Goal: Communication & Community: Connect with others

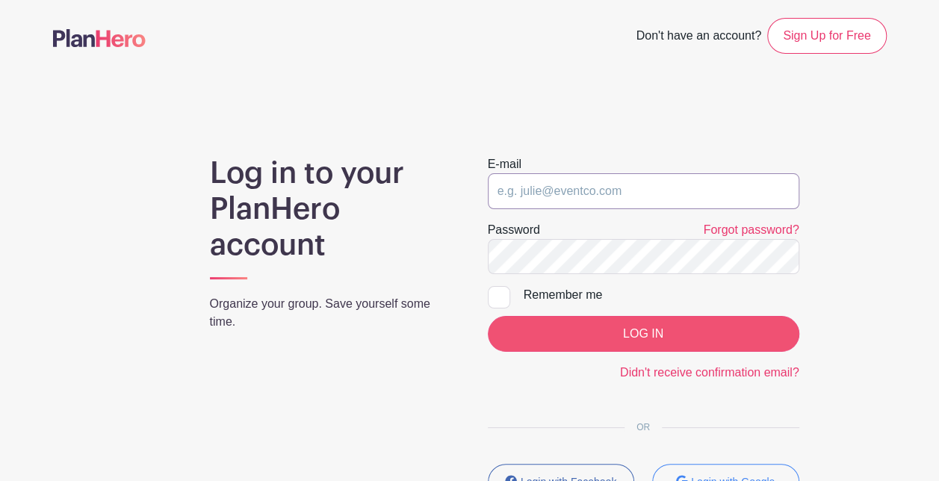
type input "[EMAIL_ADDRESS][DOMAIN_NAME]"
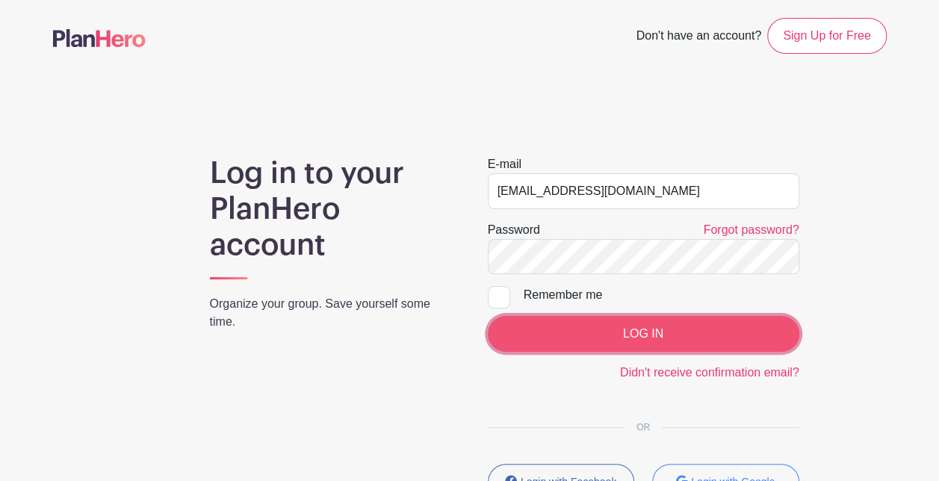
click at [587, 334] on input "LOG IN" at bounding box center [644, 334] width 312 height 36
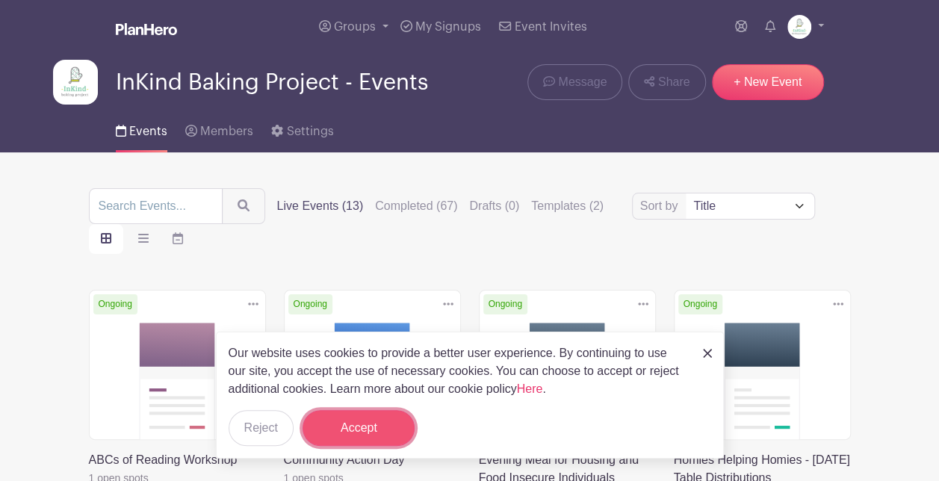
click at [361, 440] on button "Accept" at bounding box center [359, 428] width 112 height 36
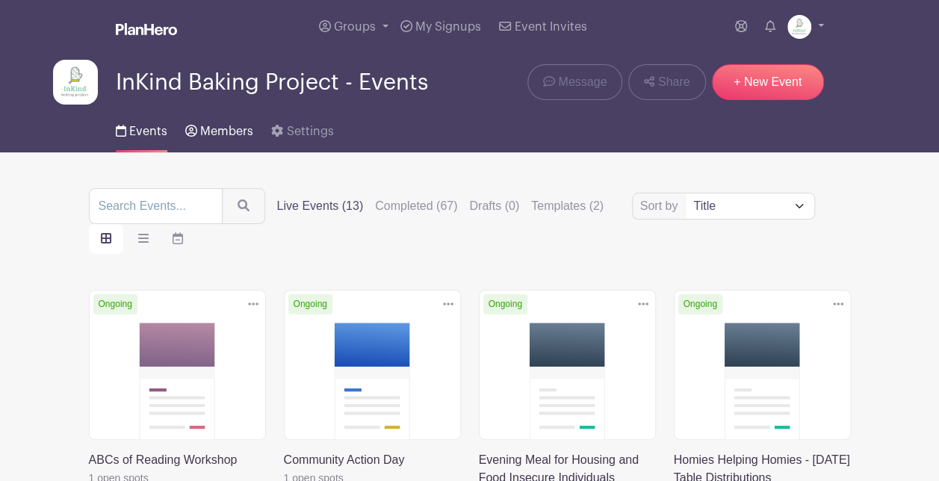
click at [212, 120] on link "Members" at bounding box center [219, 129] width 68 height 48
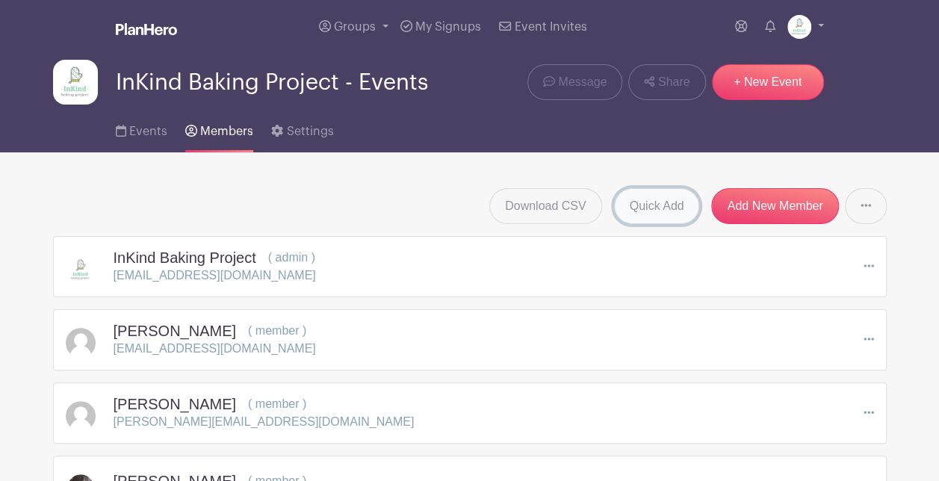
click at [646, 198] on link "Quick Add" at bounding box center [657, 206] width 86 height 36
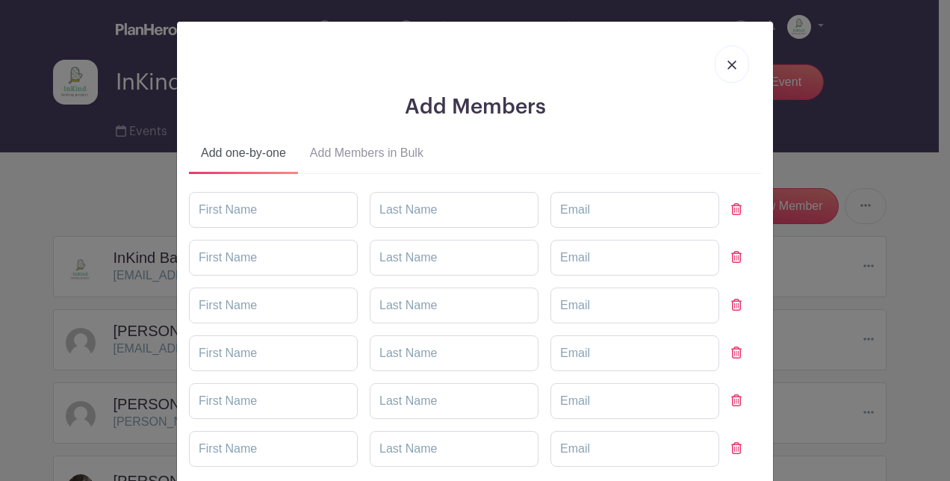
click at [380, 151] on button "Add Members in Bulk" at bounding box center [366, 156] width 137 height 36
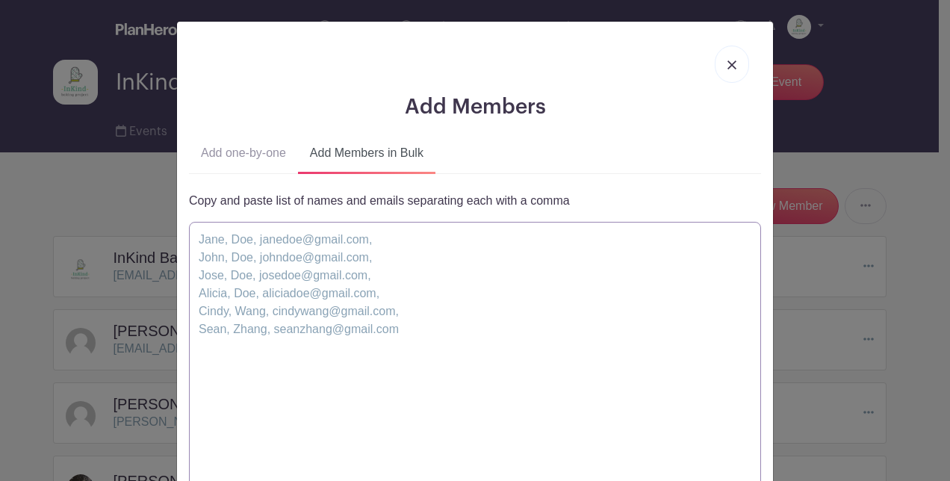
click at [387, 272] on textarea at bounding box center [475, 365] width 572 height 287
paste textarea "[EMAIL_ADDRESS][DOMAIN_NAME], [EMAIL_ADDRESS][DOMAIN_NAME],"
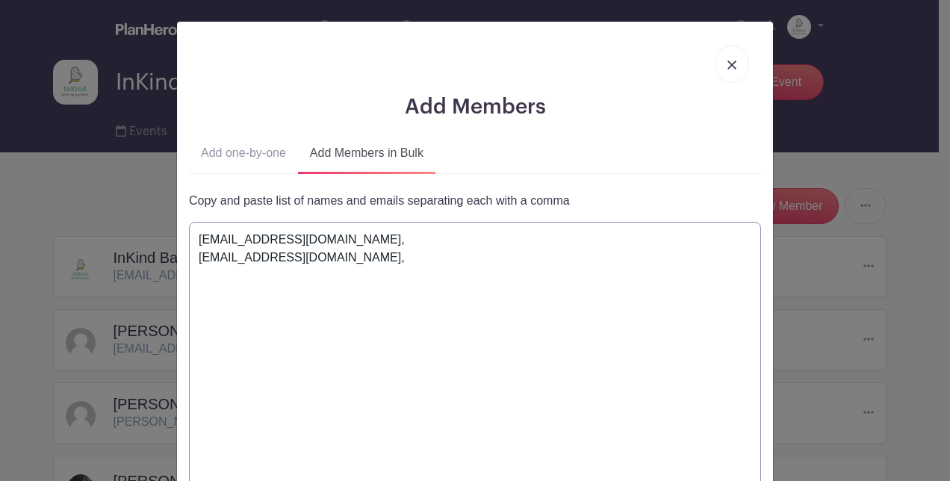
type textarea "[EMAIL_ADDRESS][DOMAIN_NAME], [EMAIL_ADDRESS][DOMAIN_NAME],"
drag, startPoint x: 265, startPoint y: 253, endPoint x: 156, endPoint y: 206, distance: 117.8
click at [156, 206] on div "Add Members Add one-by-one Add Members in Bulk" at bounding box center [475, 240] width 950 height 481
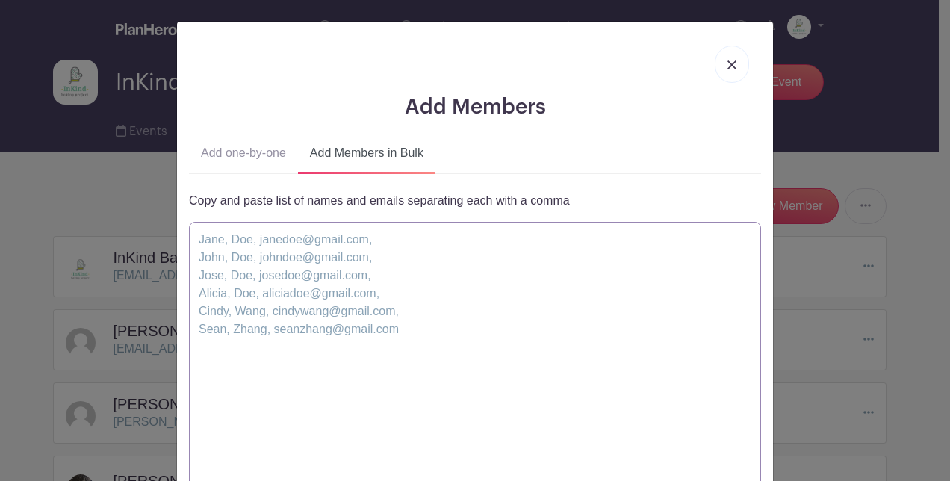
paste textarea "[PERSON_NAME] , [PERSON_NAME] , [EMAIL_ADDRESS][DOMAIN_NAME], [PERSON_NAME], [P…"
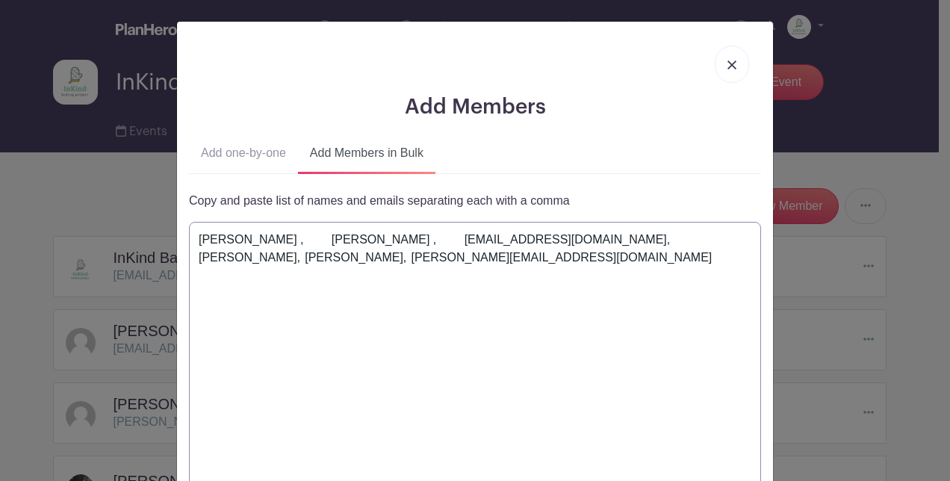
scroll to position [185, 0]
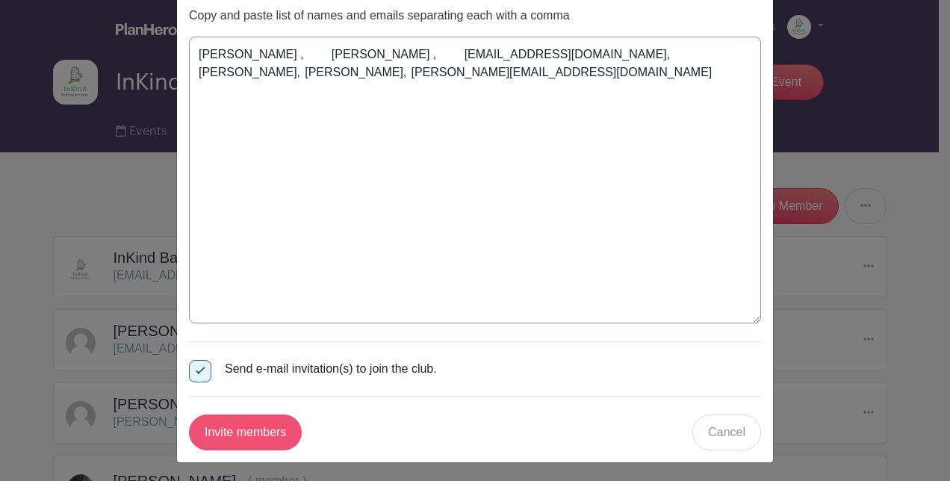
type textarea "[PERSON_NAME] , [PERSON_NAME] , [EMAIL_ADDRESS][DOMAIN_NAME], [PERSON_NAME], [P…"
click at [242, 439] on input "Invite members" at bounding box center [245, 433] width 113 height 36
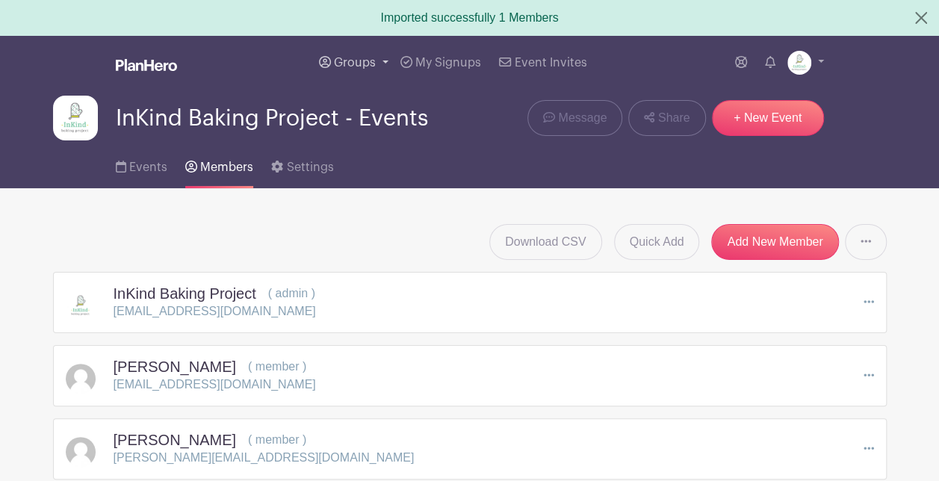
click at [380, 70] on link "Groups" at bounding box center [353, 63] width 81 height 54
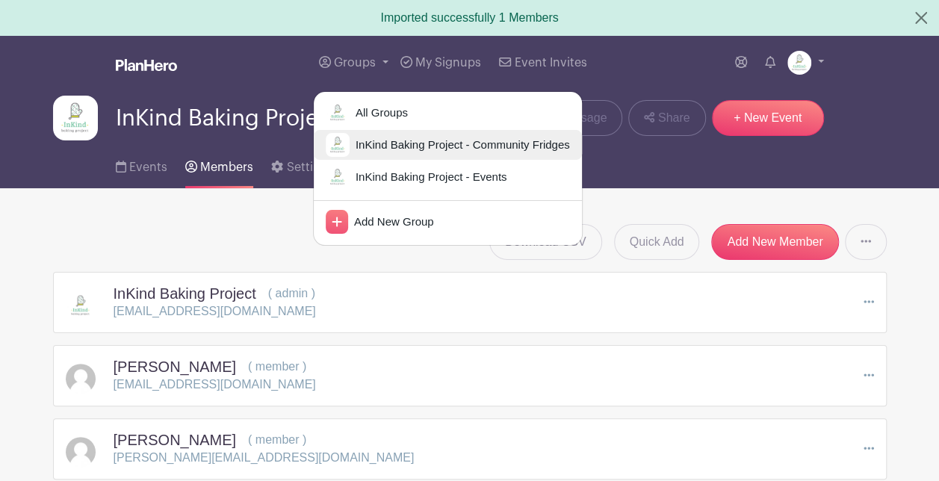
click at [387, 155] on link "InKind Baking Project - Community Fridges" at bounding box center [448, 145] width 268 height 30
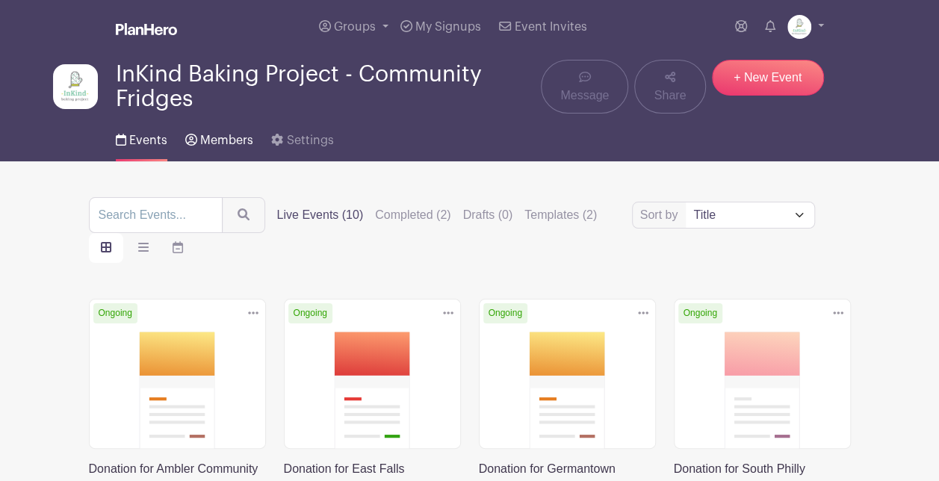
click at [217, 159] on link "Members" at bounding box center [219, 138] width 68 height 48
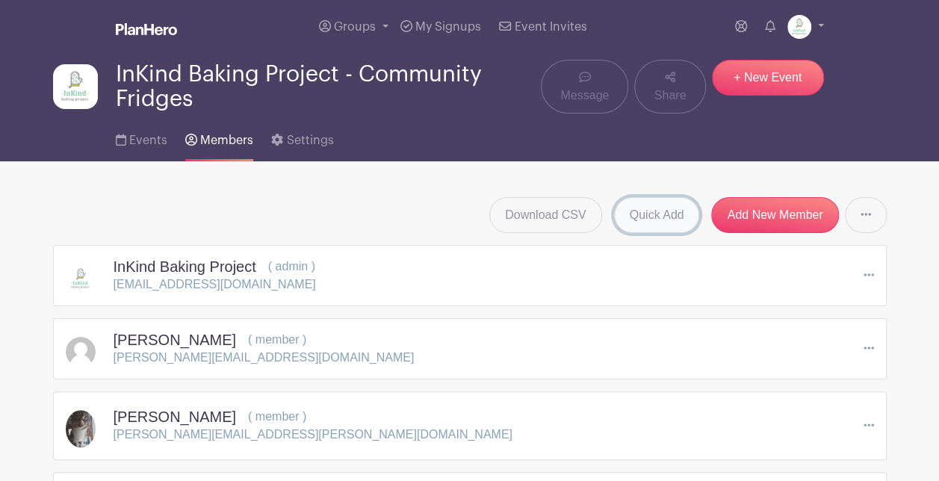
click at [664, 211] on link "Quick Add" at bounding box center [657, 215] width 86 height 36
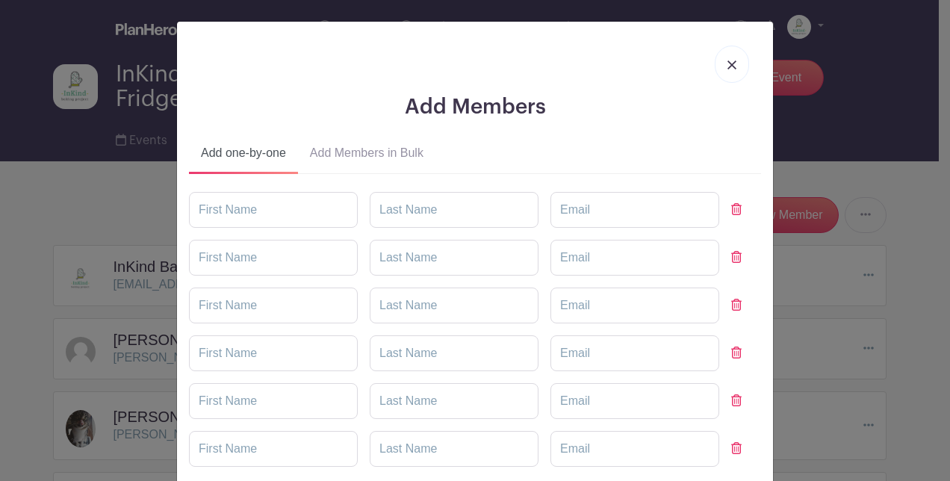
click at [401, 152] on button "Add Members in Bulk" at bounding box center [366, 156] width 137 height 36
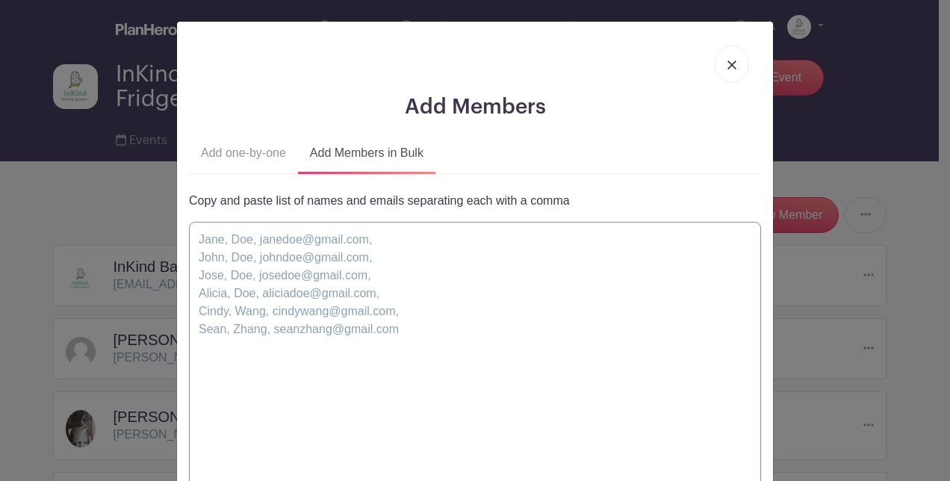
click at [402, 297] on textarea at bounding box center [475, 365] width 572 height 287
paste textarea "[PERSON_NAME] , [PERSON_NAME] , [EMAIL_ADDRESS][DOMAIN_NAME], [PERSON_NAME], [P…"
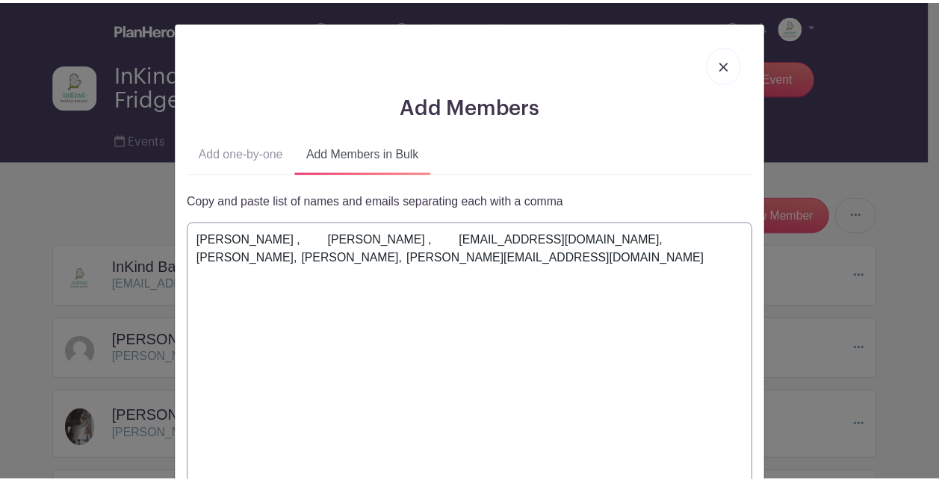
scroll to position [185, 0]
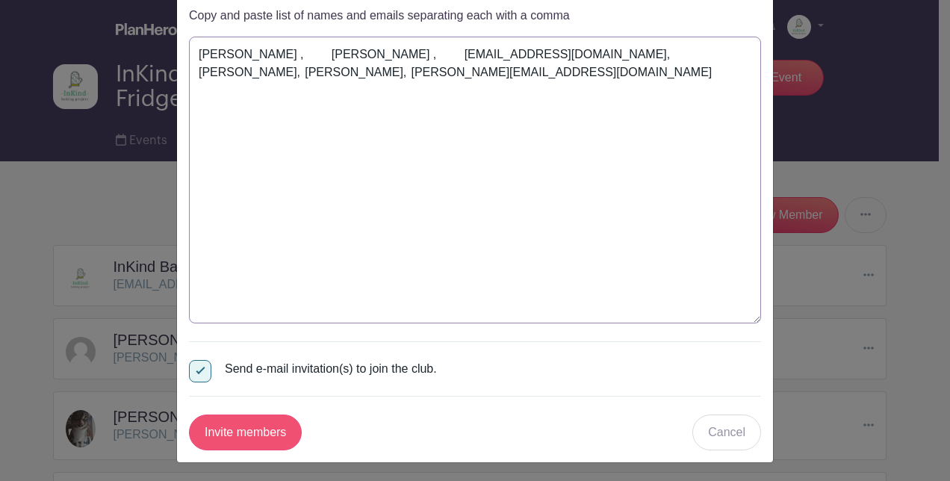
type textarea "[PERSON_NAME] , [PERSON_NAME] , [EMAIL_ADDRESS][DOMAIN_NAME], [PERSON_NAME], [P…"
click at [249, 433] on input "Invite members" at bounding box center [245, 433] width 113 height 36
